Goal: Transaction & Acquisition: Subscribe to service/newsletter

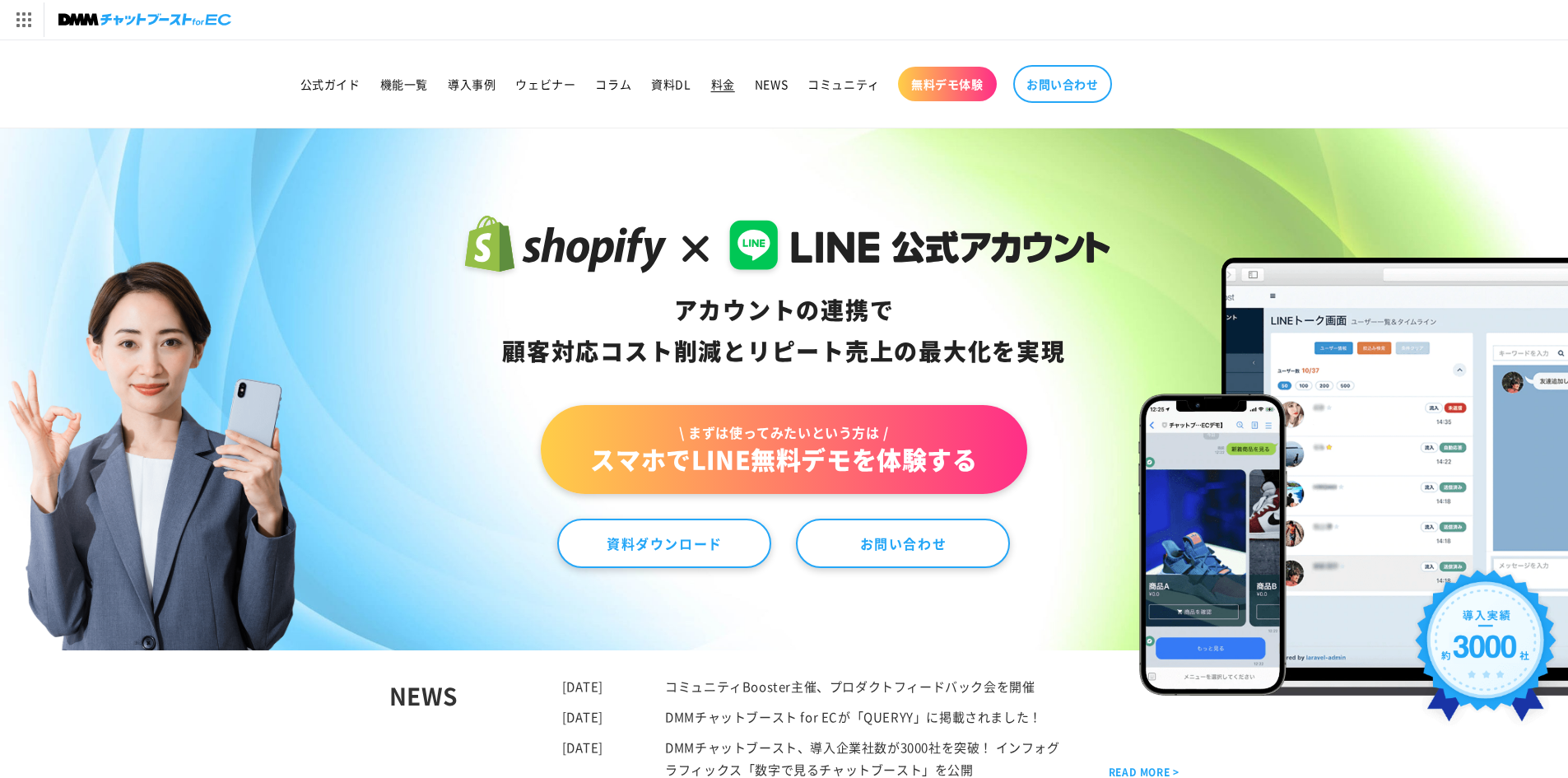
click at [710, 76] on link "料金" at bounding box center [722, 83] width 43 height 35
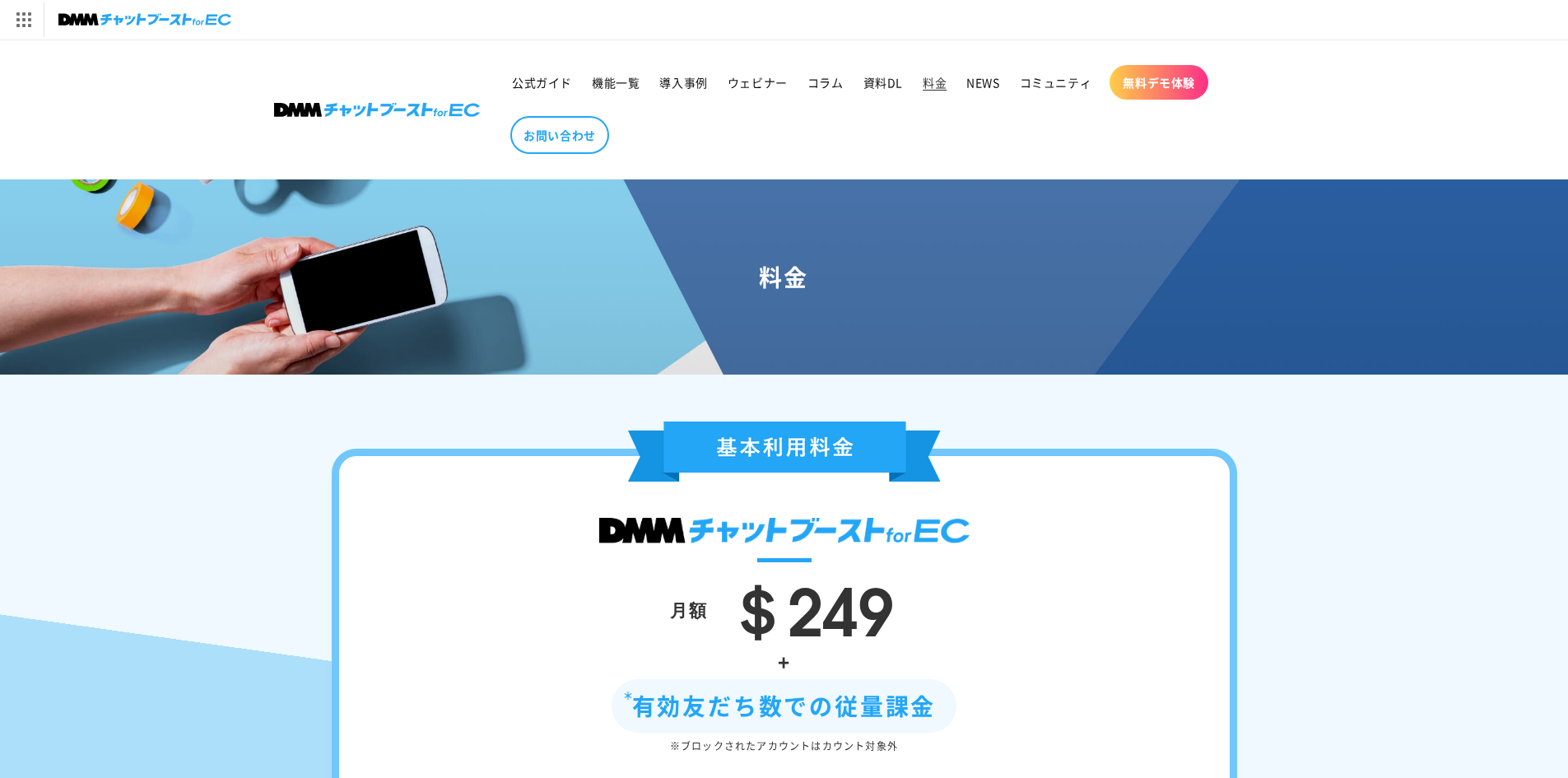
scroll to position [329, 0]
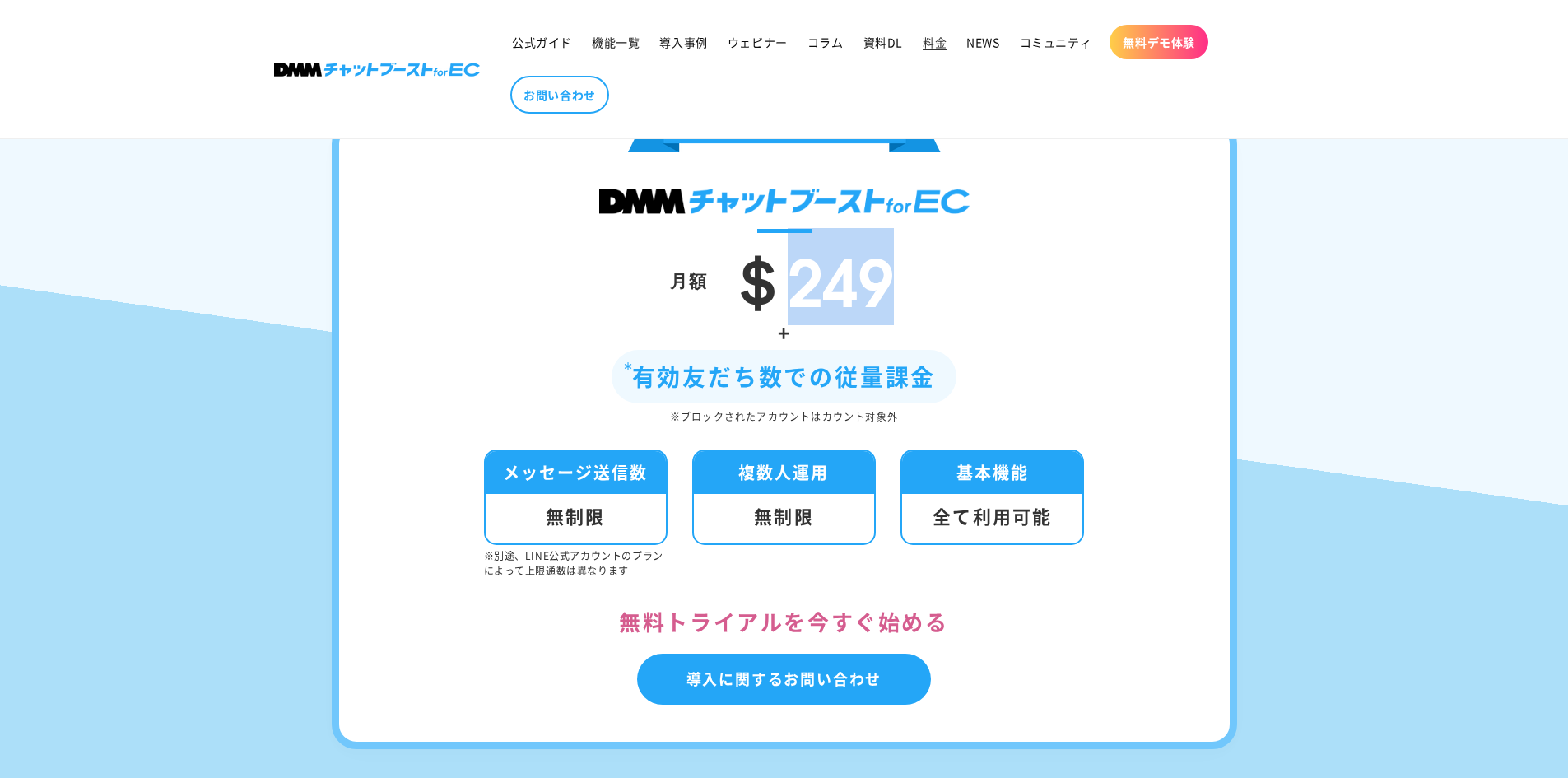
drag, startPoint x: 891, startPoint y: 299, endPoint x: 787, endPoint y: 287, distance: 104.7
click at [787, 287] on span "＄249" at bounding box center [808, 277] width 169 height 97
copy span "249"
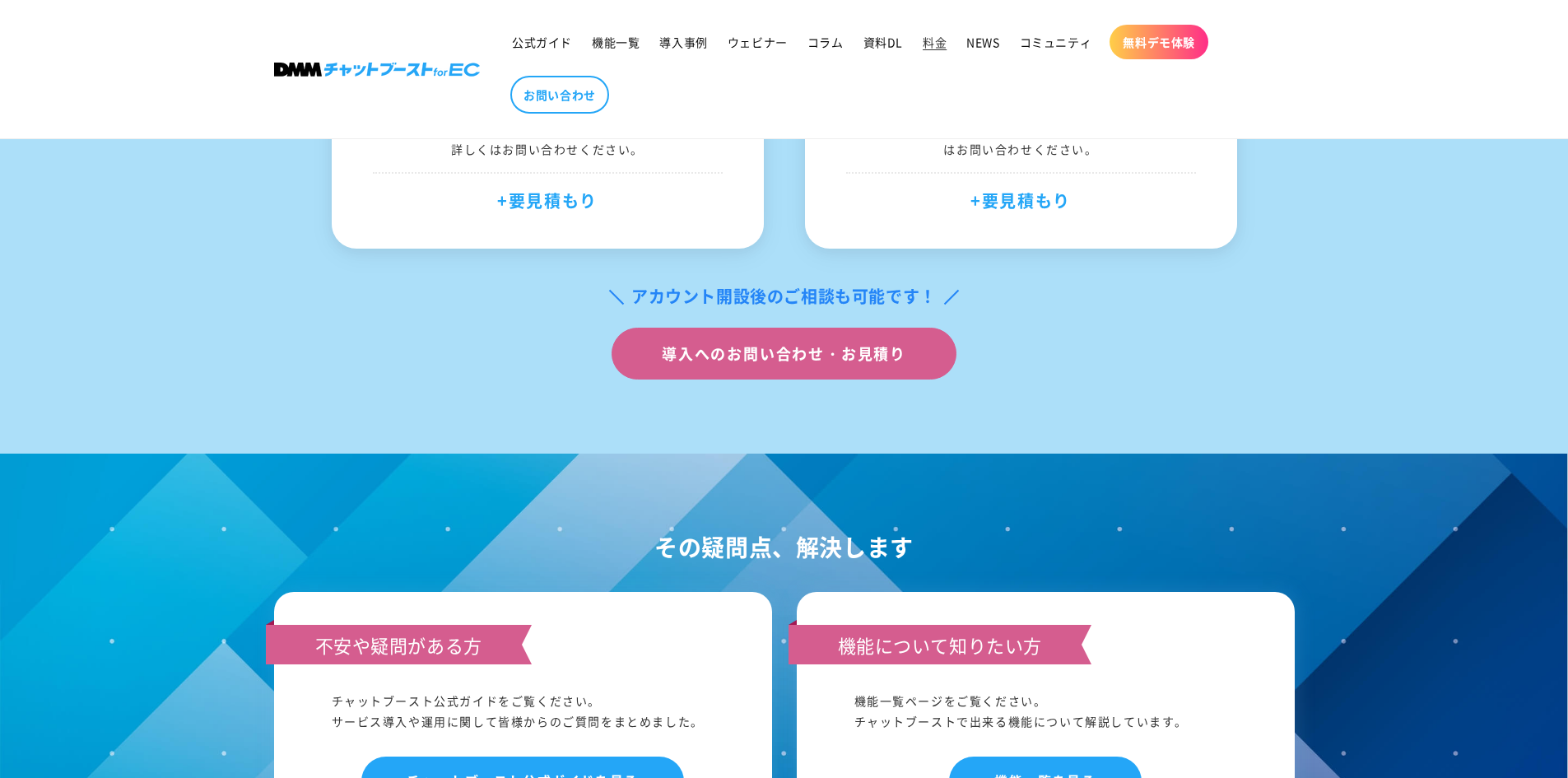
scroll to position [1730, 0]
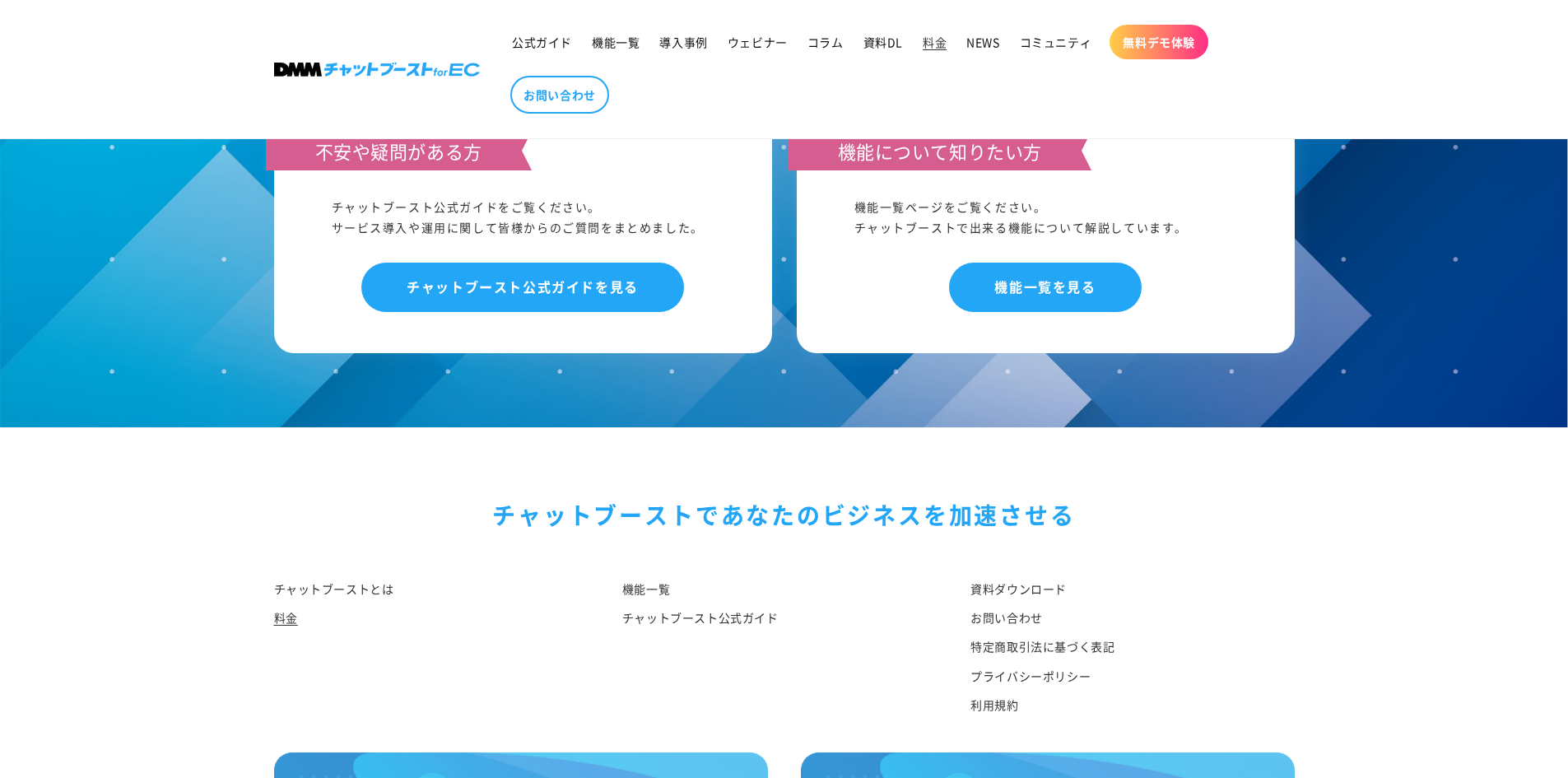
click at [1161, 60] on li "無料デモ体験" at bounding box center [1158, 42] width 115 height 51
click at [1154, 44] on span "無料デモ体験" at bounding box center [1159, 42] width 72 height 14
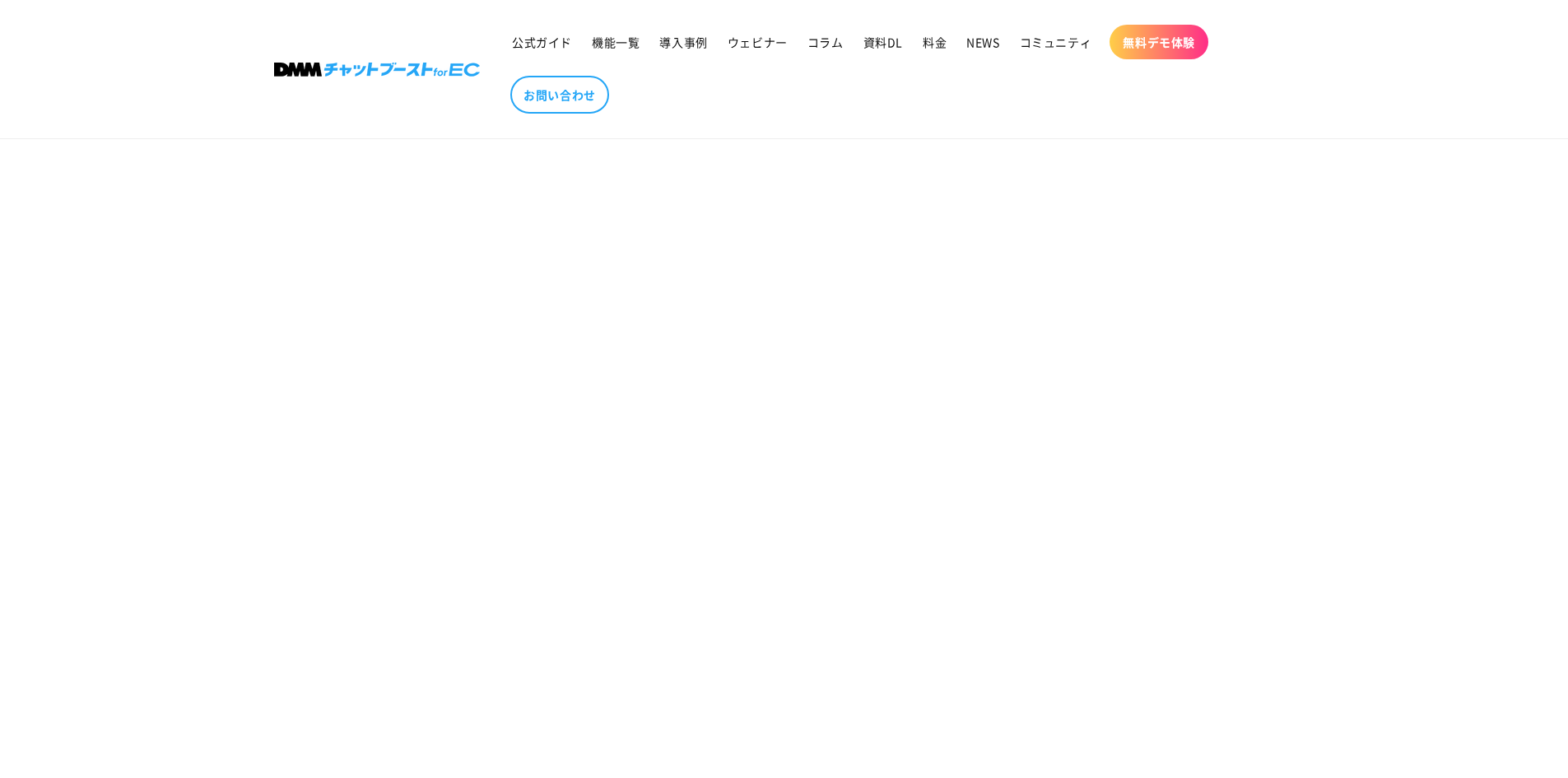
scroll to position [1318, 0]
